Goal: Complete application form

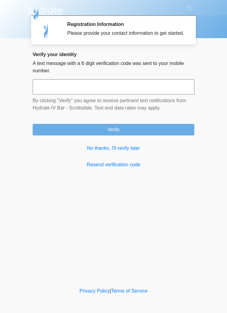
click at [139, 92] on input "text" at bounding box center [114, 86] width 162 height 15
type input "******"
click at [152, 135] on button "Verify" at bounding box center [114, 130] width 162 height 12
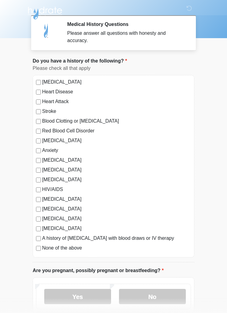
click at [74, 251] on label "None of the above" at bounding box center [116, 248] width 149 height 7
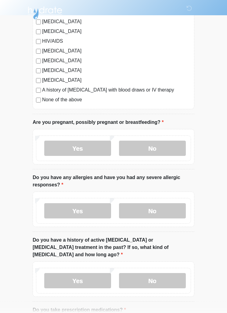
scroll to position [149, 0]
click at [166, 148] on label "No" at bounding box center [152, 148] width 67 height 15
click at [161, 215] on label "No" at bounding box center [152, 210] width 67 height 15
click at [157, 273] on label "No" at bounding box center [152, 280] width 67 height 15
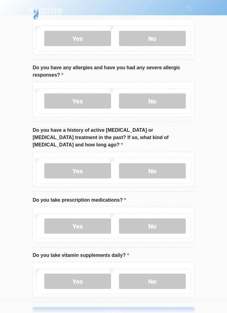
scroll to position [269, 0]
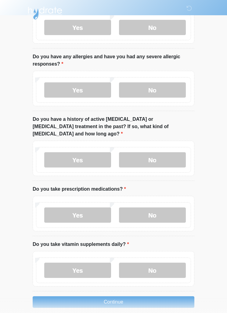
click at [164, 208] on label "No" at bounding box center [152, 215] width 67 height 15
click at [164, 210] on label "No" at bounding box center [152, 215] width 67 height 15
click at [153, 263] on label "No" at bounding box center [152, 270] width 67 height 15
click at [164, 297] on button "Continue" at bounding box center [114, 303] width 162 height 12
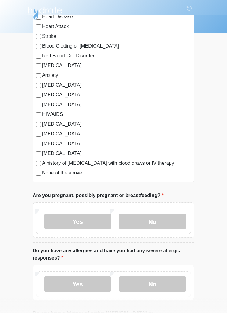
scroll to position [0, 0]
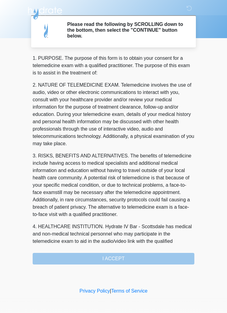
click at [119, 260] on div "1. PURPOSE. The purpose of this form is to obtain your consent for a telemedici…" at bounding box center [114, 160] width 162 height 210
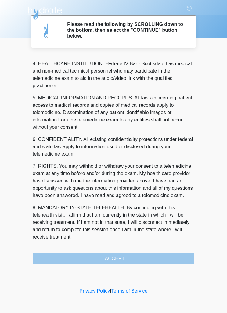
scroll to position [170, 0]
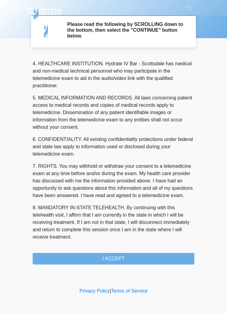
click at [121, 255] on button "I ACCEPT" at bounding box center [114, 259] width 162 height 12
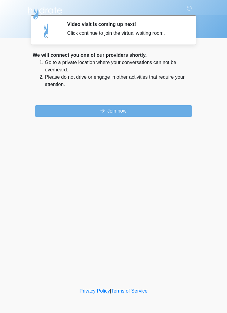
click at [145, 116] on button "Join now" at bounding box center [113, 111] width 157 height 12
